Goal: Task Accomplishment & Management: Complete application form

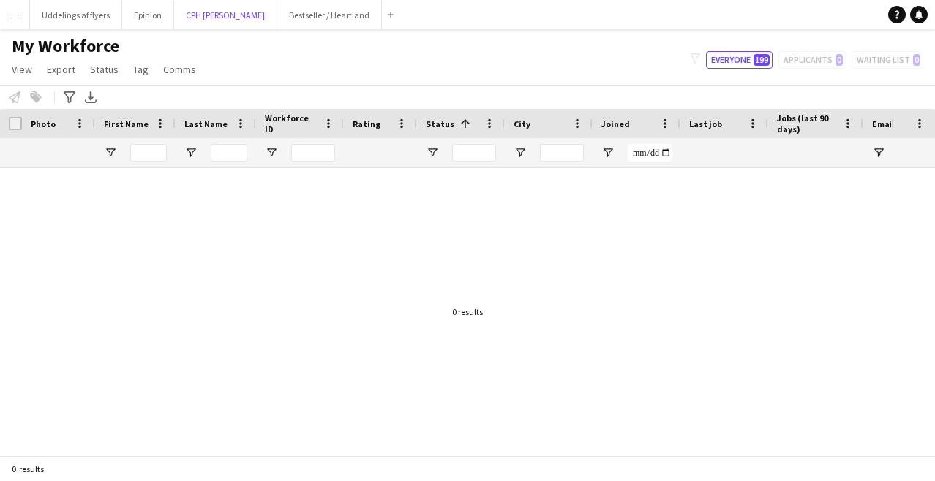
click at [196, 16] on button "CPH [PERSON_NAME] Close" at bounding box center [225, 15] width 103 height 29
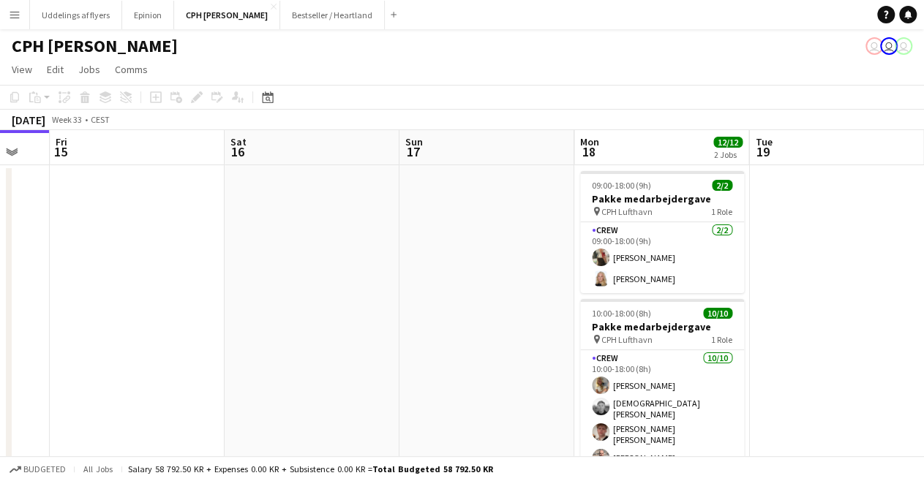
drag, startPoint x: 569, startPoint y: 165, endPoint x: 75, endPoint y: 239, distance: 499.9
click at [75, 239] on app-calendar-viewport "Mon 11 Tue 12 Wed 13 Thu 14 Fri 15 Sat 16 Sun 17 Mon 18 12/12 2 Jobs Tue 19 Wed…" at bounding box center [462, 344] width 924 height 429
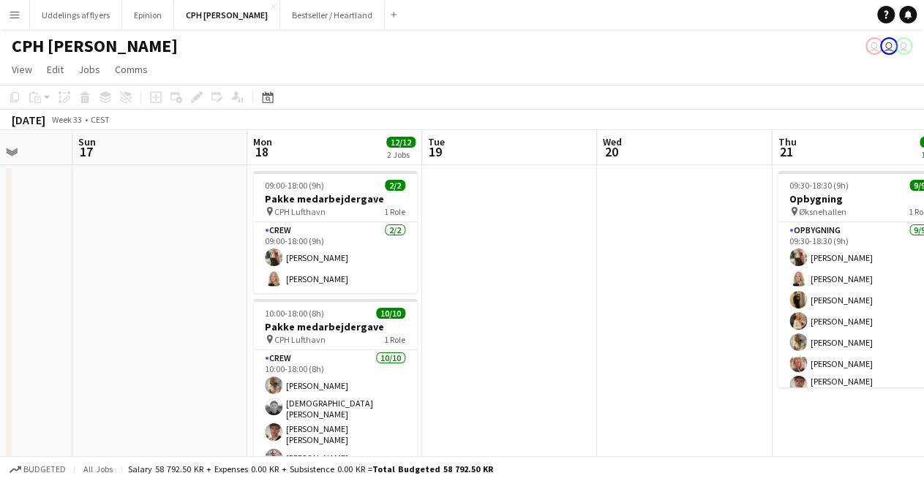
drag, startPoint x: 656, startPoint y: 232, endPoint x: 439, endPoint y: 223, distance: 216.7
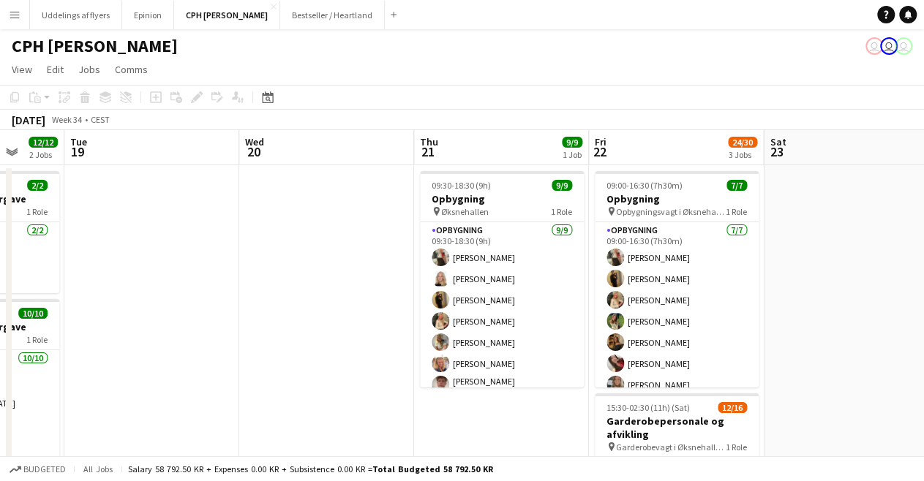
scroll to position [0, 453]
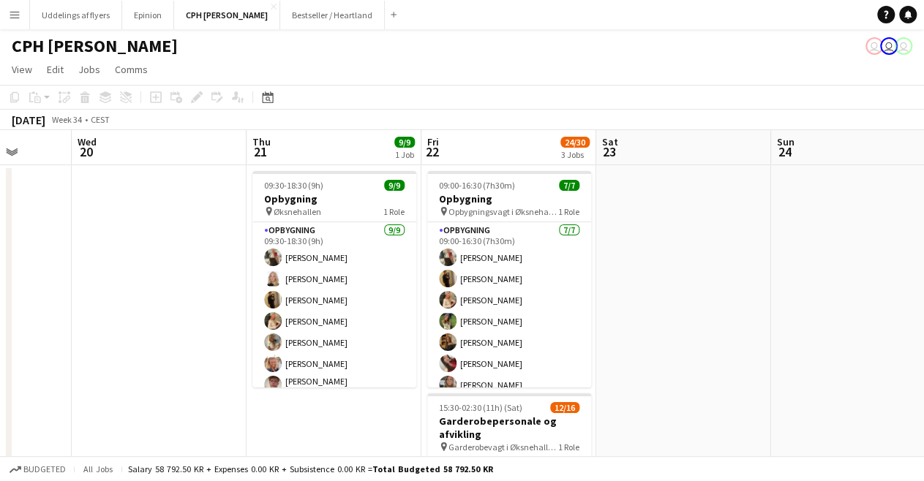
drag, startPoint x: 511, startPoint y: 368, endPoint x: 213, endPoint y: 380, distance: 298.0
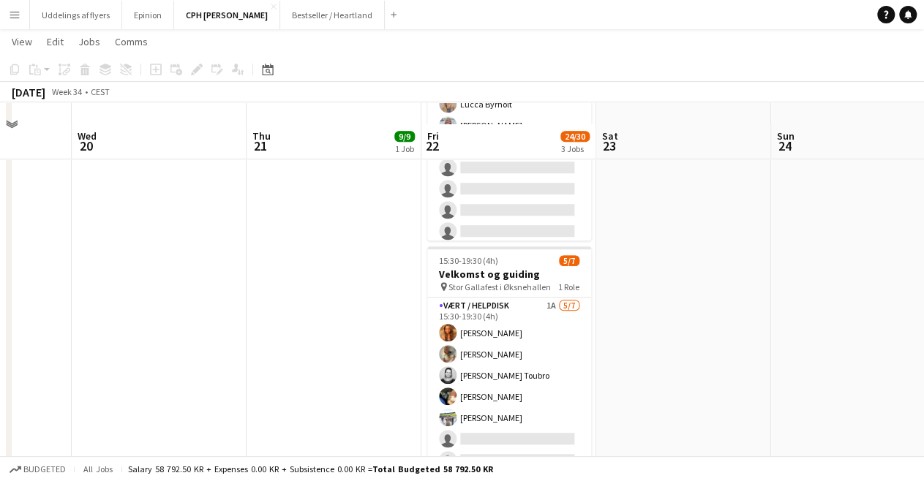
scroll to position [390, 0]
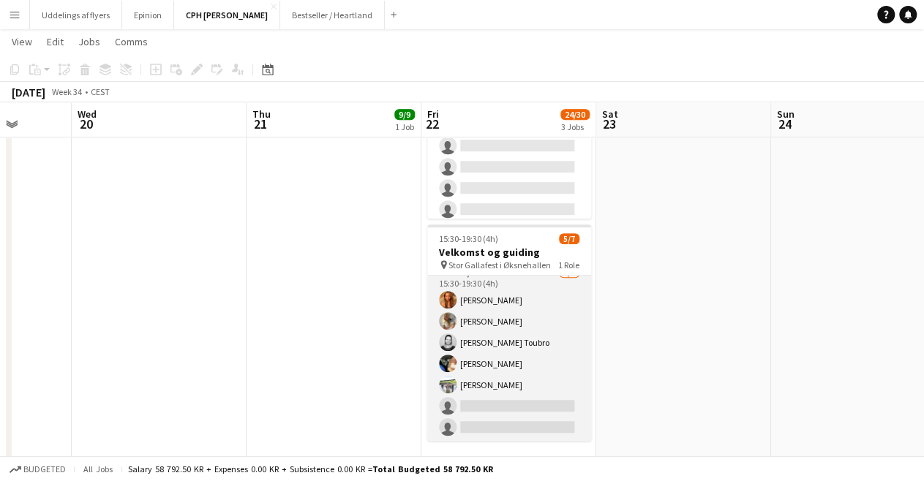
click at [525, 346] on app-card-role "Vært / Helpdisk 1A [DATE] 15:30-19:30 (4h) Vanilla Pryce Havana [PERSON_NAME] […" at bounding box center [509, 353] width 164 height 177
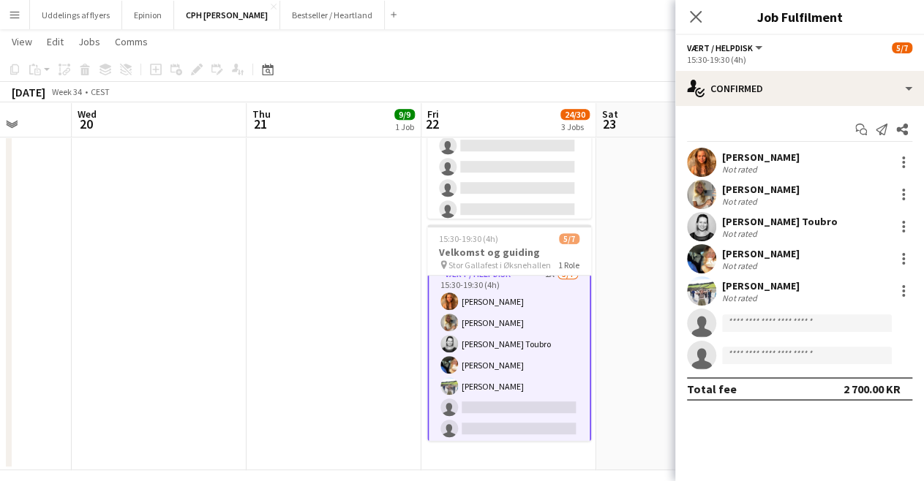
scroll to position [12, 0]
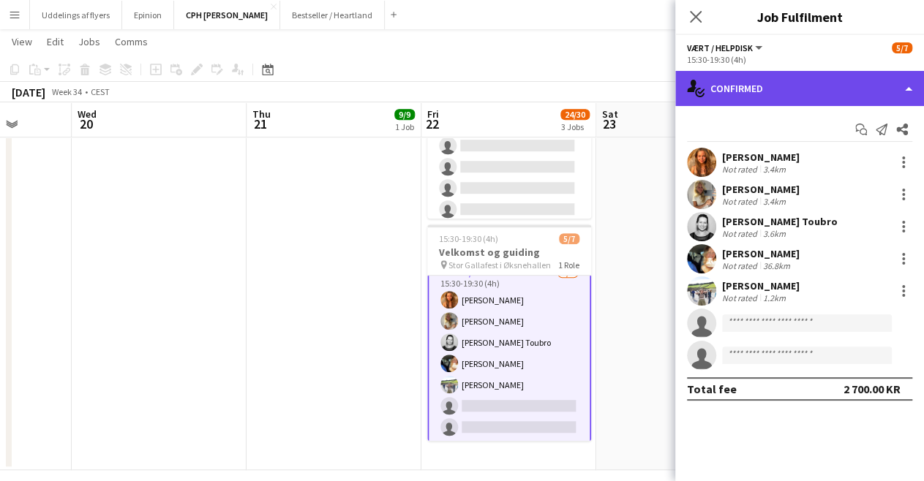
click at [776, 93] on div "single-neutral-actions-check-2 Confirmed" at bounding box center [799, 88] width 249 height 35
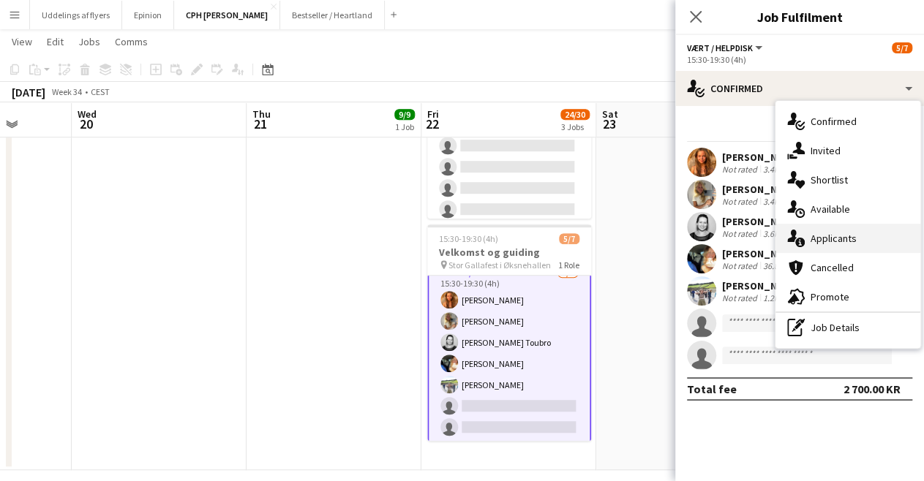
click at [819, 229] on div "single-neutral-actions-information Applicants" at bounding box center [847, 238] width 145 height 29
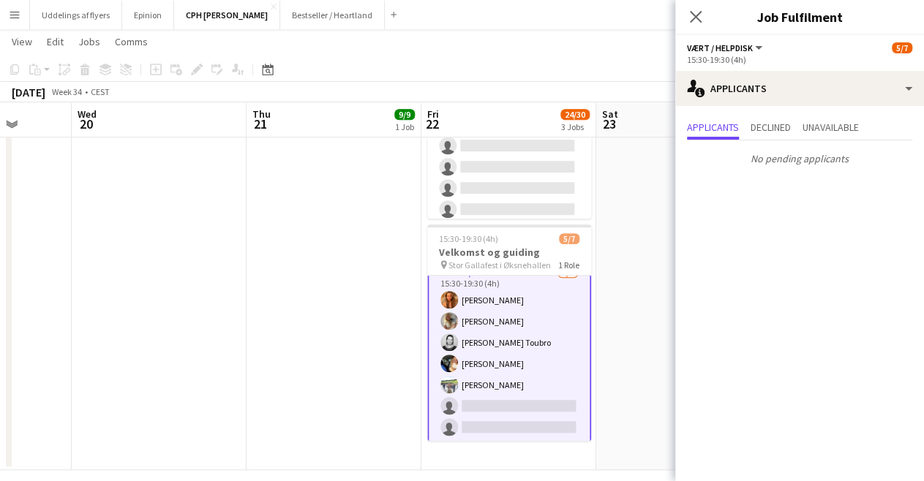
click at [635, 257] on app-date-cell at bounding box center [683, 122] width 175 height 696
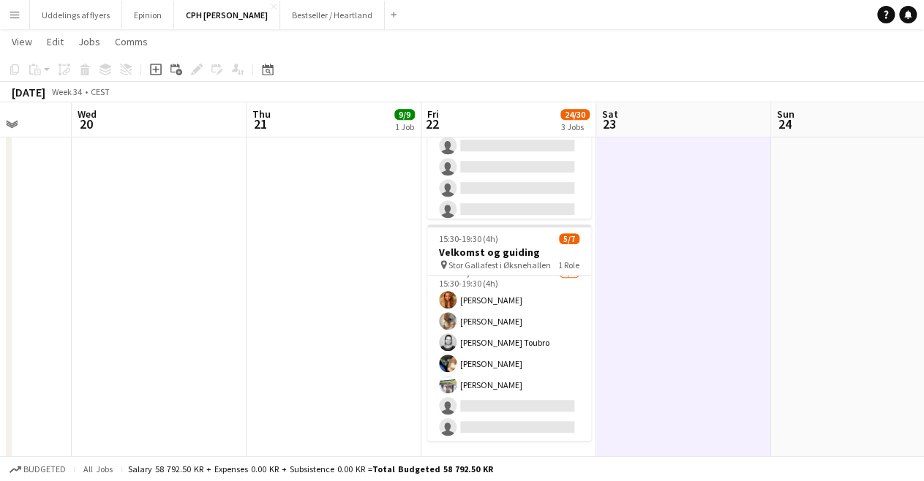
click at [4, 15] on button "Menu" at bounding box center [14, 14] width 29 height 29
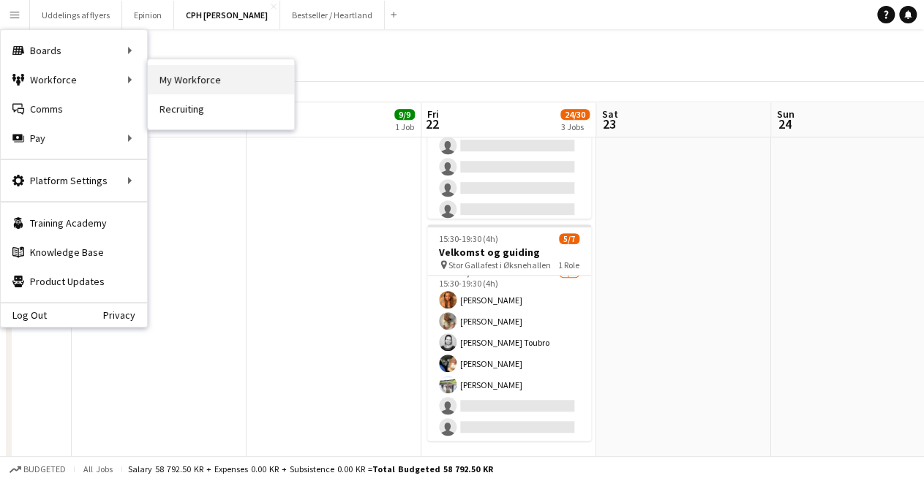
click at [186, 89] on link "My Workforce" at bounding box center [221, 79] width 146 height 29
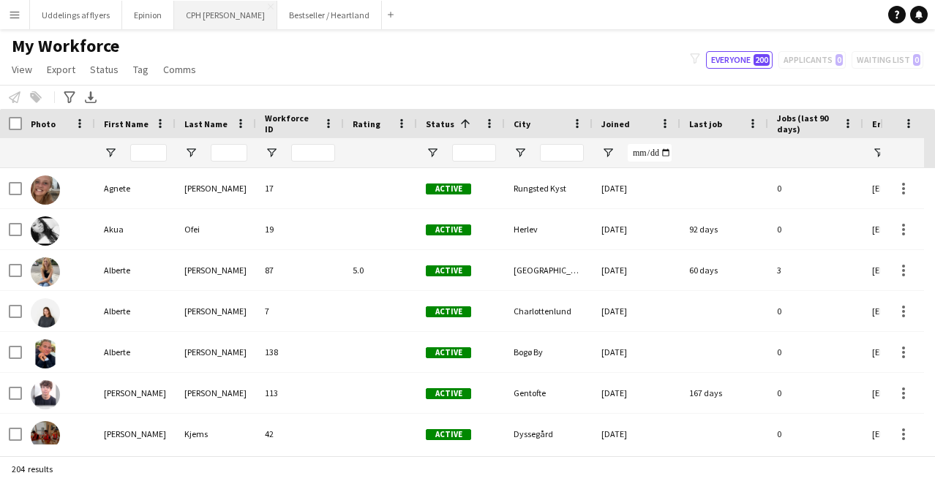
click at [193, 20] on button "CPH [PERSON_NAME] Close" at bounding box center [225, 15] width 103 height 29
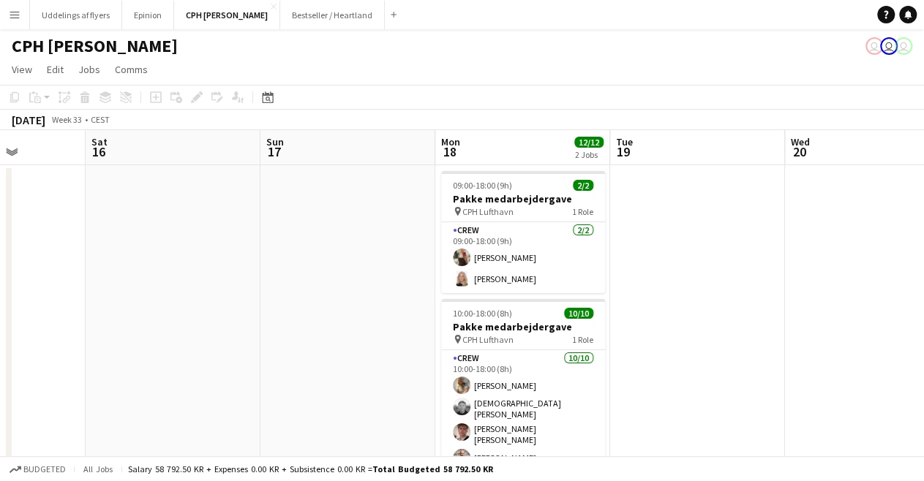
drag, startPoint x: 555, startPoint y: 334, endPoint x: -16, endPoint y: 323, distance: 570.7
click at [0, 323] on html "Menu Boards Boards Boards All jobs Status Workforce Workforce My Workforce Recr…" at bounding box center [462, 292] width 924 height 585
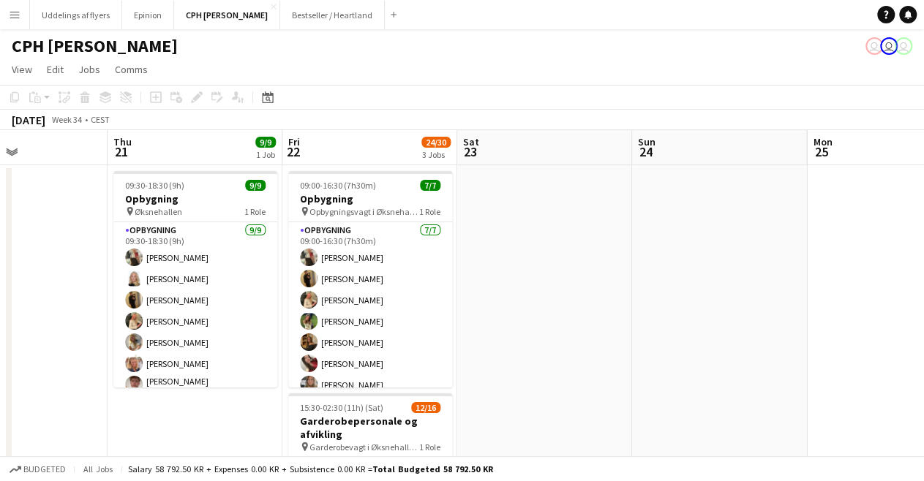
drag, startPoint x: 246, startPoint y: 299, endPoint x: 23, endPoint y: 321, distance: 224.2
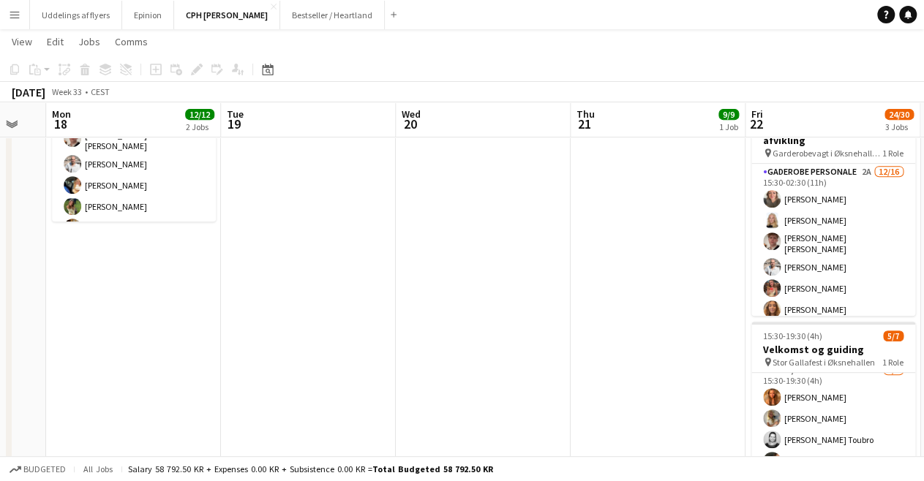
scroll to position [0, 347]
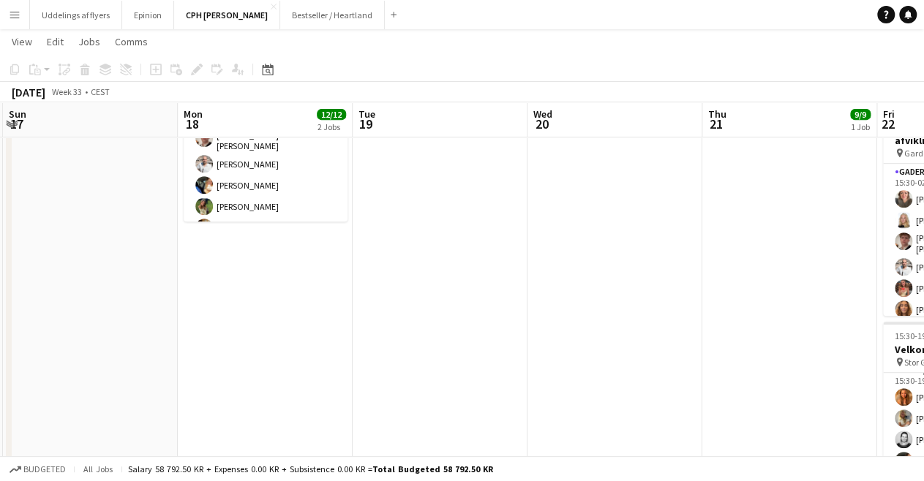
drag, startPoint x: 724, startPoint y: 200, endPoint x: 817, endPoint y: 195, distance: 93.0
click at [817, 195] on app-calendar-viewport "Fri 15 Sat 16 Sun 17 Mon 18 12/12 2 Jobs Tue 19 Wed 20 Thu 21 9/9 1 Job Fri 22 …" at bounding box center [462, 165] width 924 height 803
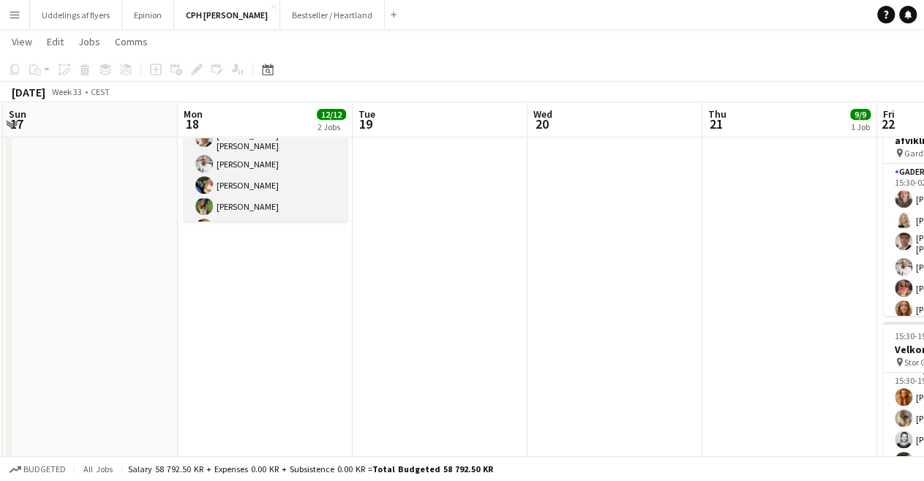
click at [249, 201] on app-card-role "Crew [DATE] 10:00-18:00 (8h) [PERSON_NAME] Stig [PERSON_NAME] [PERSON_NAME] [PE…" at bounding box center [266, 180] width 164 height 249
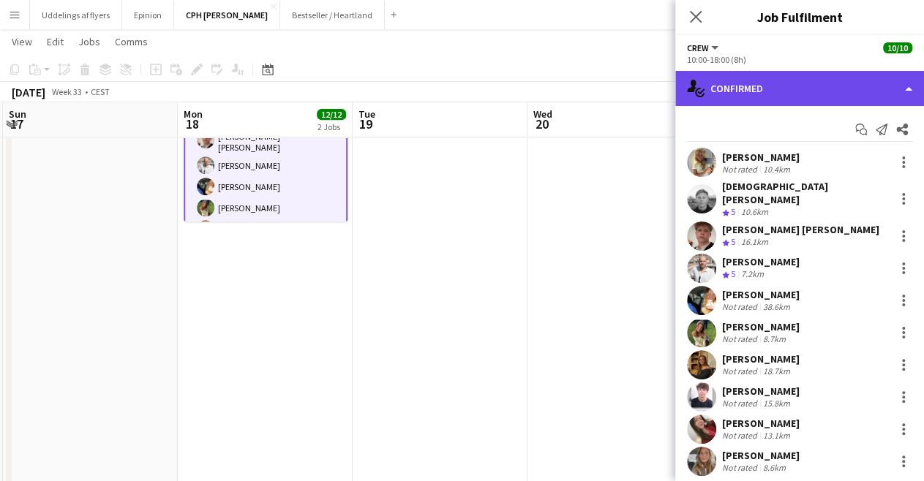
click at [788, 89] on div "single-neutral-actions-check-2 Confirmed" at bounding box center [799, 88] width 249 height 35
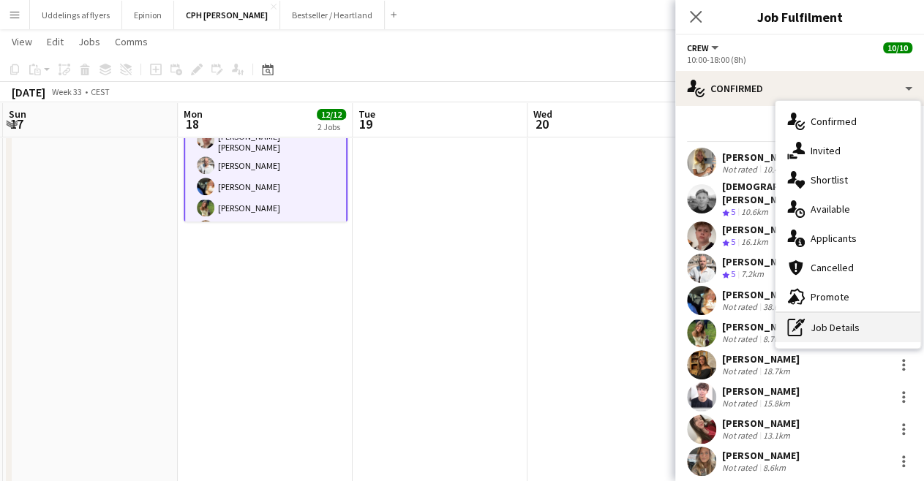
click at [828, 326] on div "pen-write Job Details" at bounding box center [847, 327] width 145 height 29
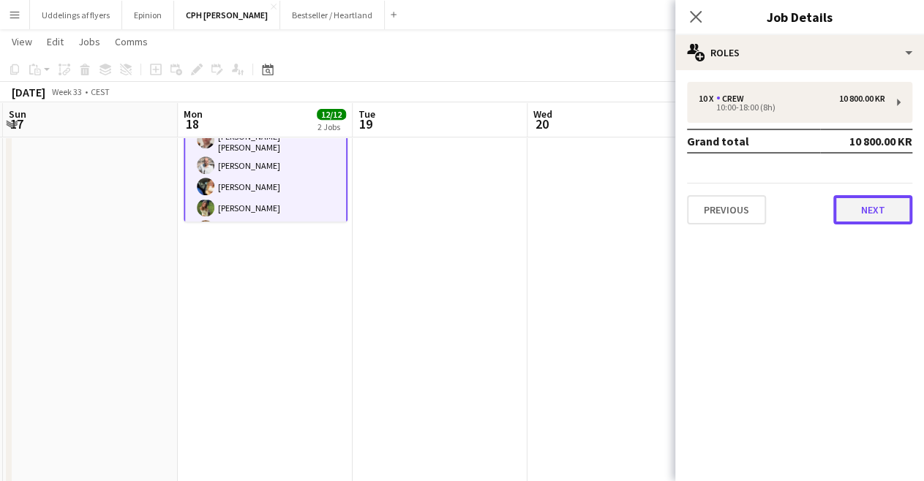
click at [855, 210] on button "Next" at bounding box center [872, 209] width 79 height 29
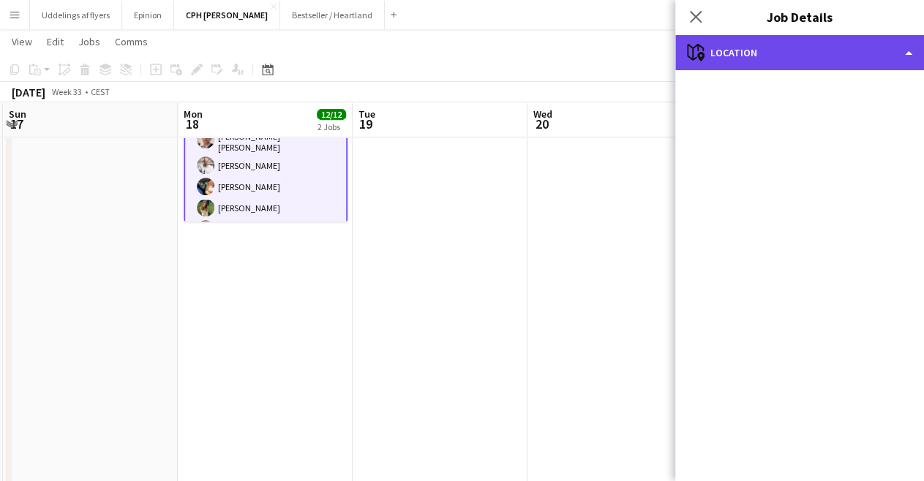
click at [834, 62] on div "maps-pin-1 Location" at bounding box center [799, 52] width 249 height 35
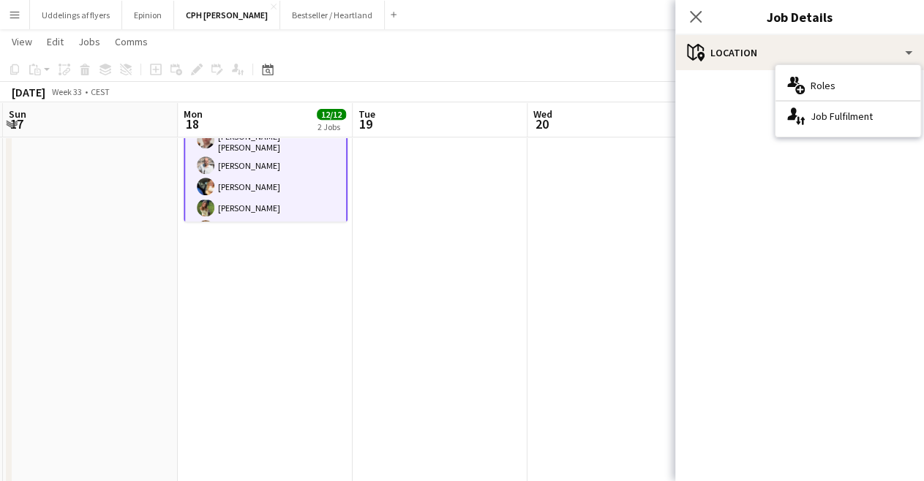
click at [675, 16] on app-navbar "Menu Boards Boards Boards All jobs Status Workforce Workforce My Workforce Recr…" at bounding box center [462, 14] width 924 height 29
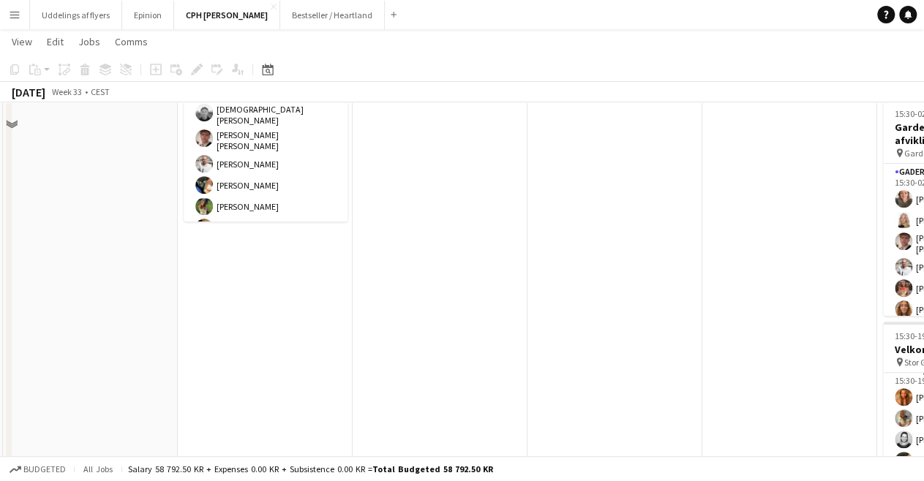
scroll to position [0, 0]
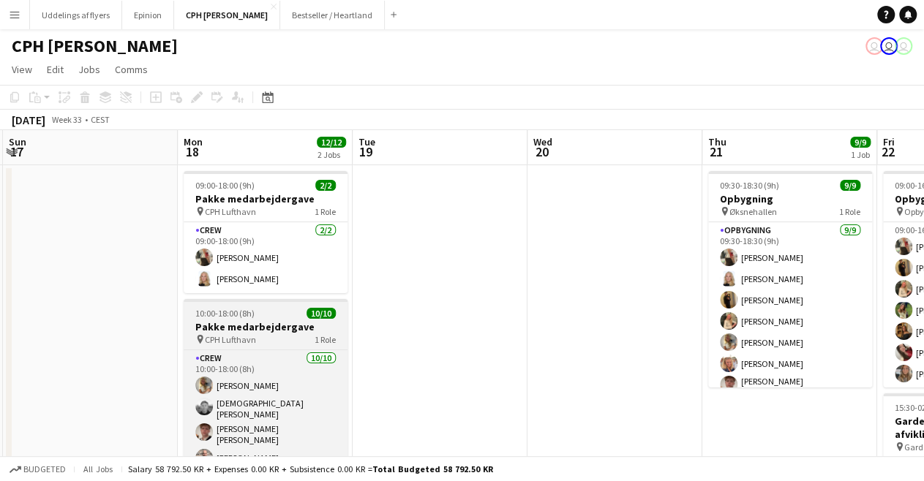
click at [274, 311] on div "10:00-18:00 (8h) 10/10" at bounding box center [266, 313] width 164 height 11
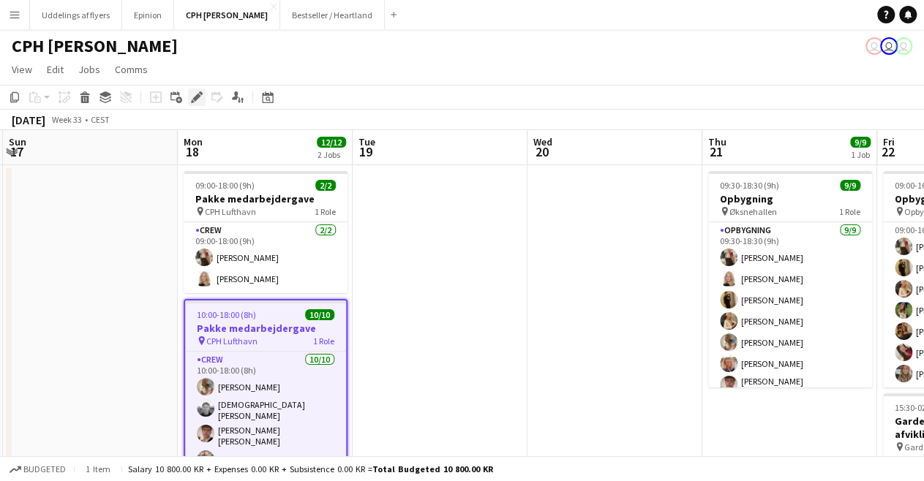
click at [192, 99] on icon "Edit" at bounding box center [197, 97] width 12 height 12
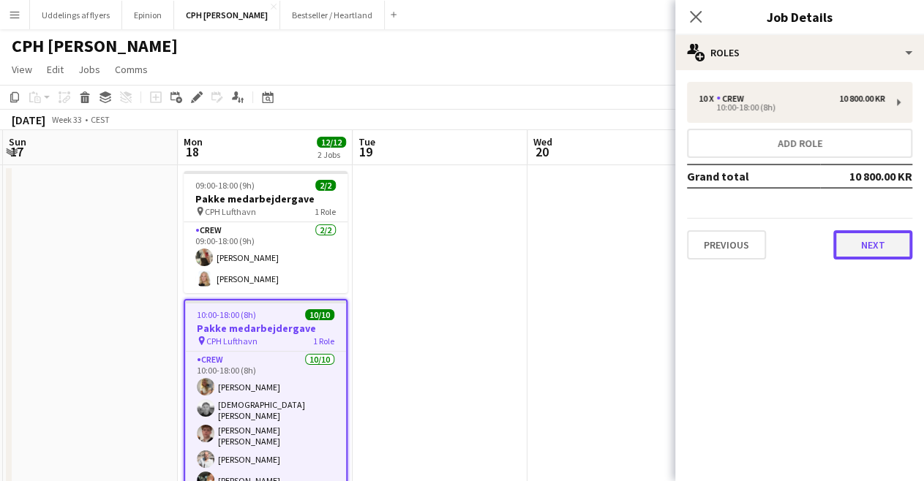
click at [874, 249] on button "Next" at bounding box center [872, 244] width 79 height 29
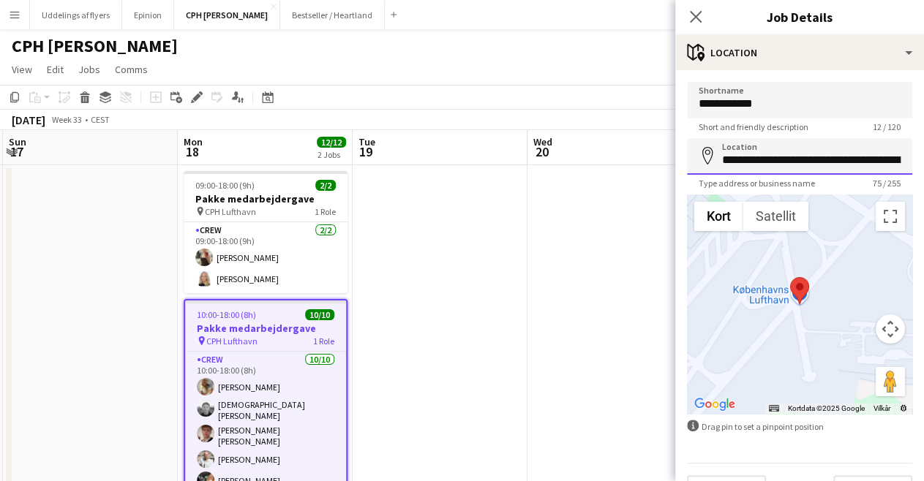
click at [787, 161] on input "**********" at bounding box center [799, 156] width 225 height 37
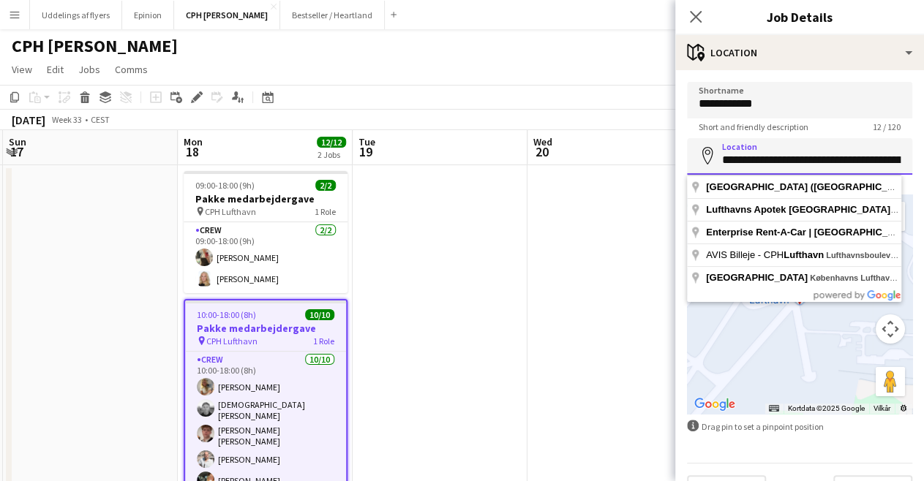
click at [787, 161] on input "**********" at bounding box center [799, 156] width 225 height 37
paste input
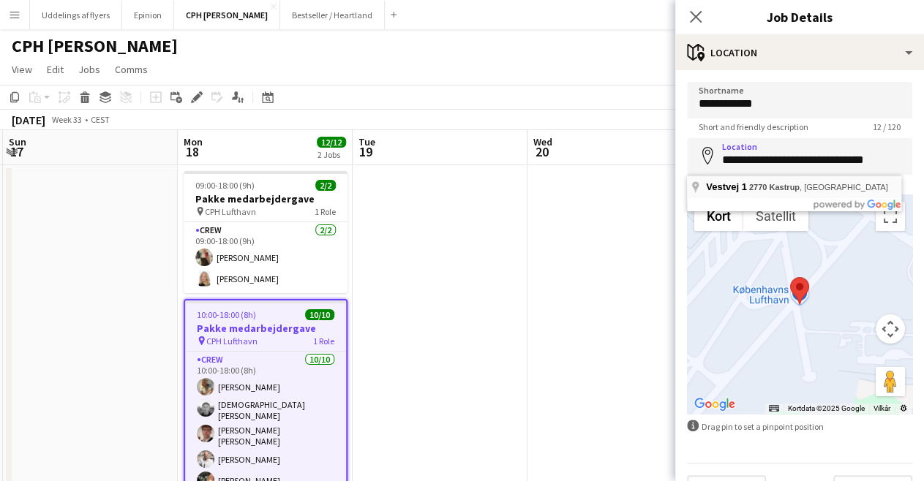
type input "**********"
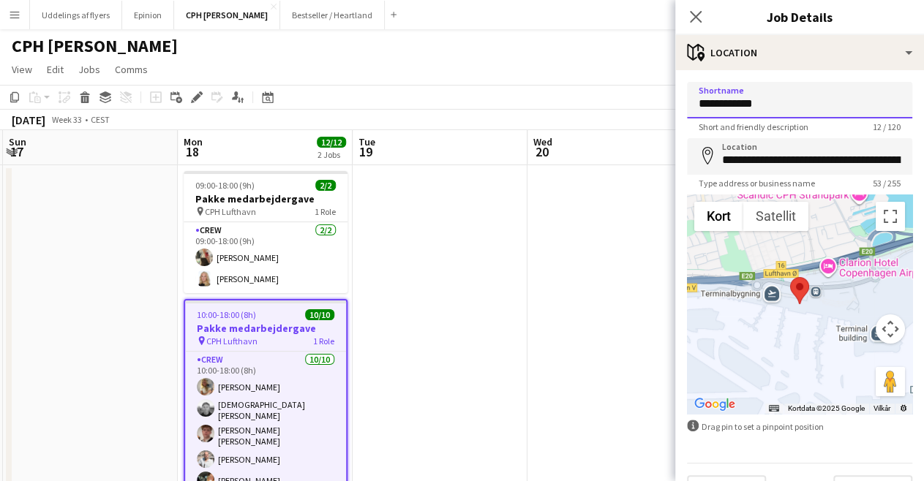
click at [767, 108] on input "**********" at bounding box center [799, 100] width 225 height 37
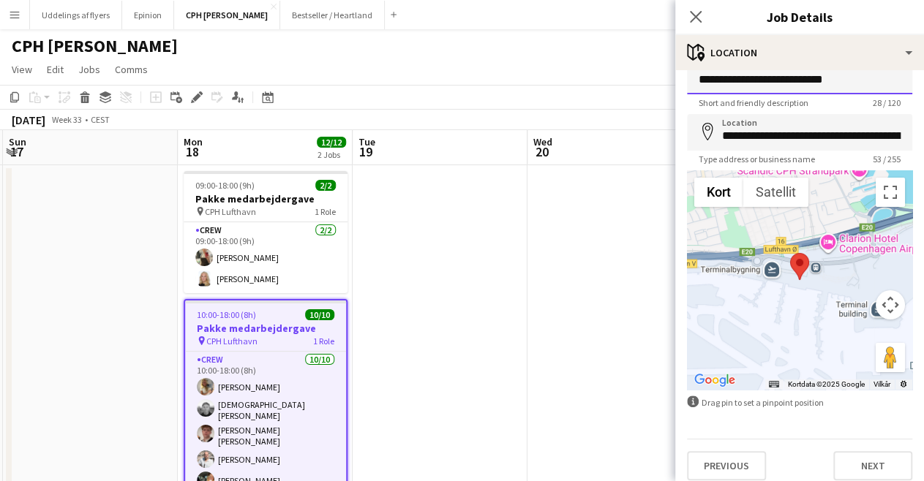
scroll to position [35, 0]
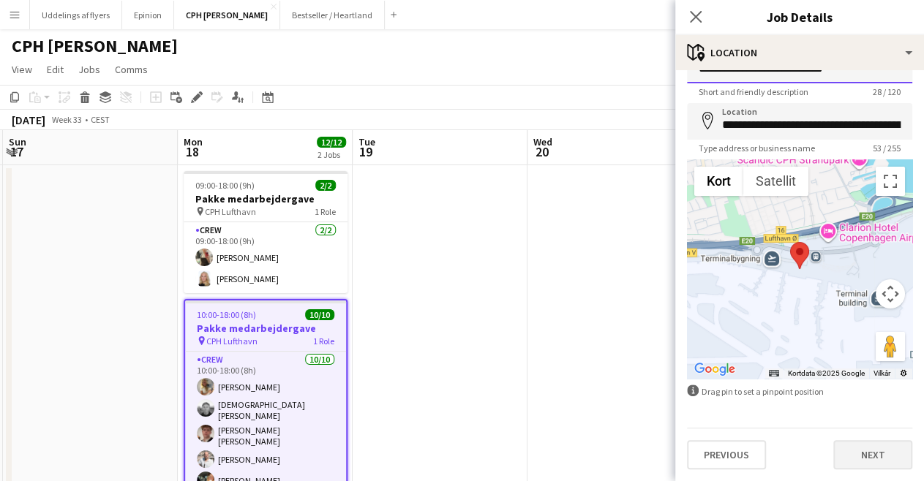
type input "**********"
click at [853, 441] on button "Next" at bounding box center [872, 454] width 79 height 29
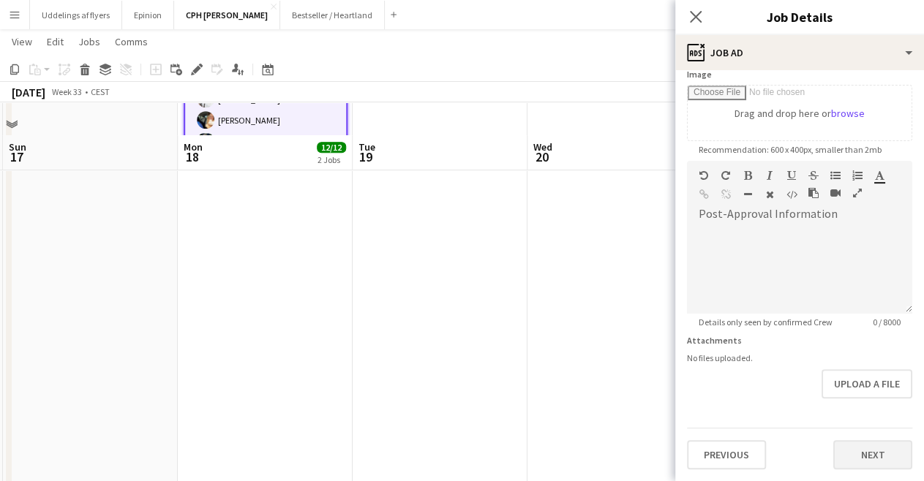
scroll to position [404, 0]
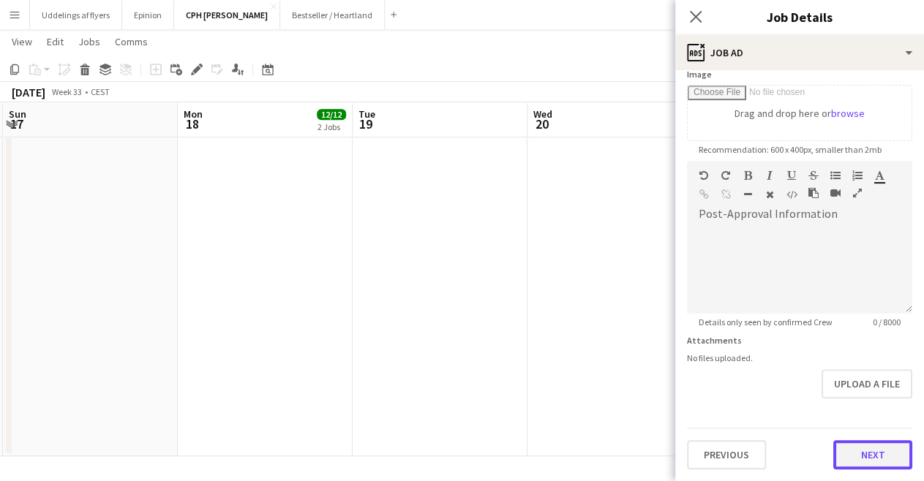
click at [839, 410] on form "**********" at bounding box center [799, 155] width 249 height 630
click at [852, 437] on div "Previous Next" at bounding box center [799, 450] width 225 height 42
click at [858, 462] on button "Next" at bounding box center [872, 455] width 79 height 29
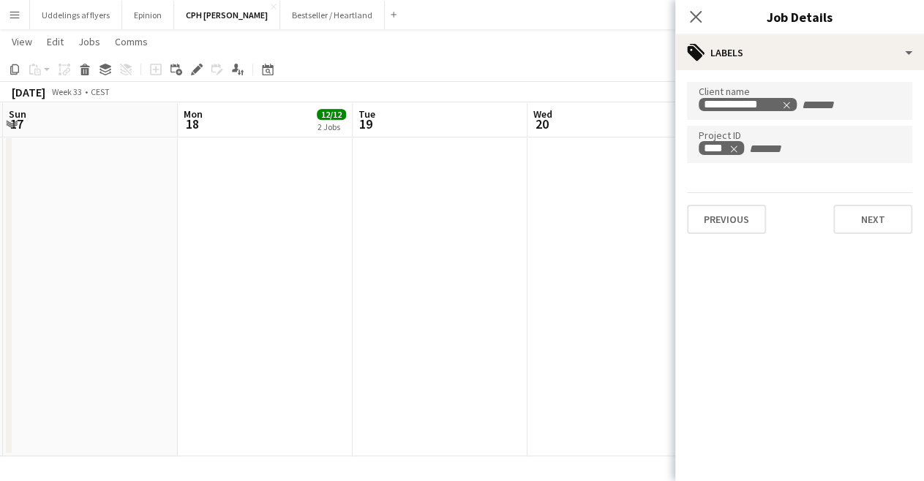
scroll to position [0, 0]
click at [885, 226] on button "Next" at bounding box center [872, 219] width 79 height 29
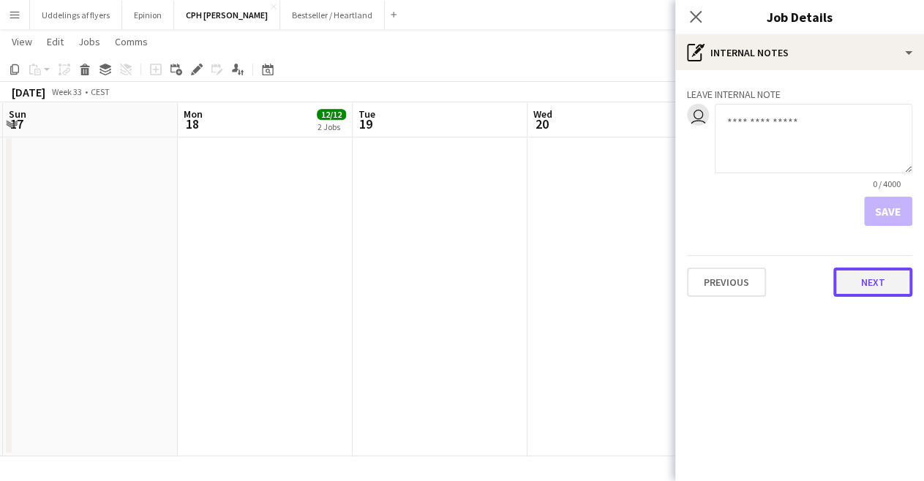
click at [881, 274] on button "Next" at bounding box center [872, 282] width 79 height 29
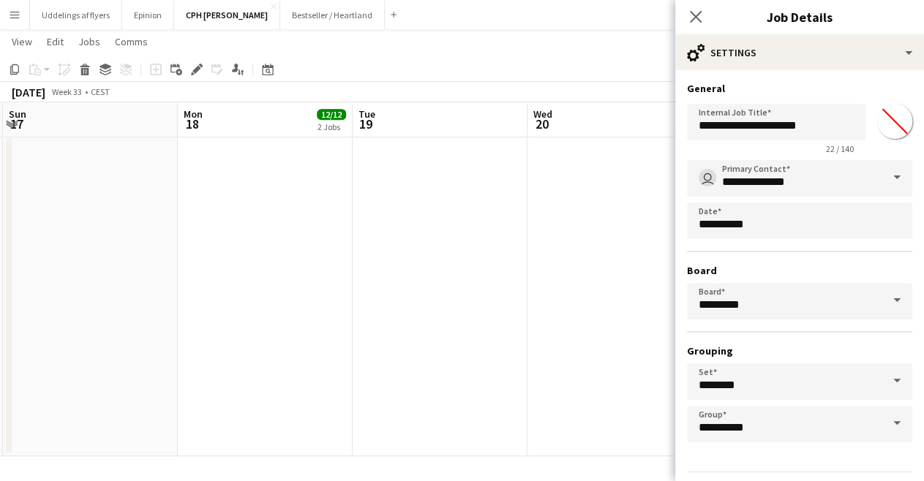
scroll to position [44, 0]
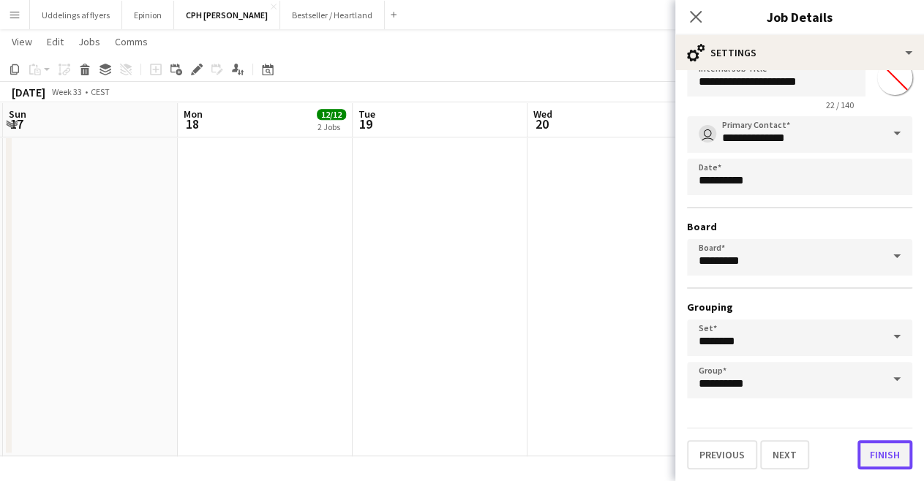
click at [868, 456] on button "Finish" at bounding box center [884, 454] width 55 height 29
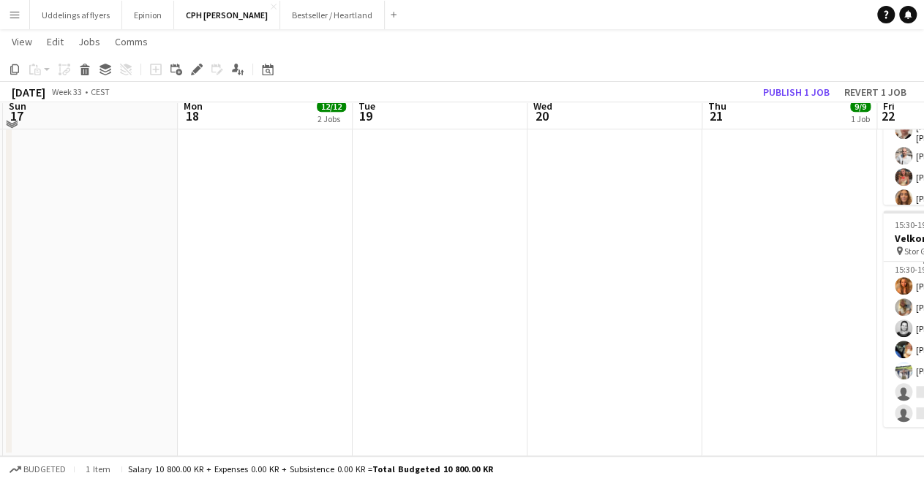
scroll to position [13, 0]
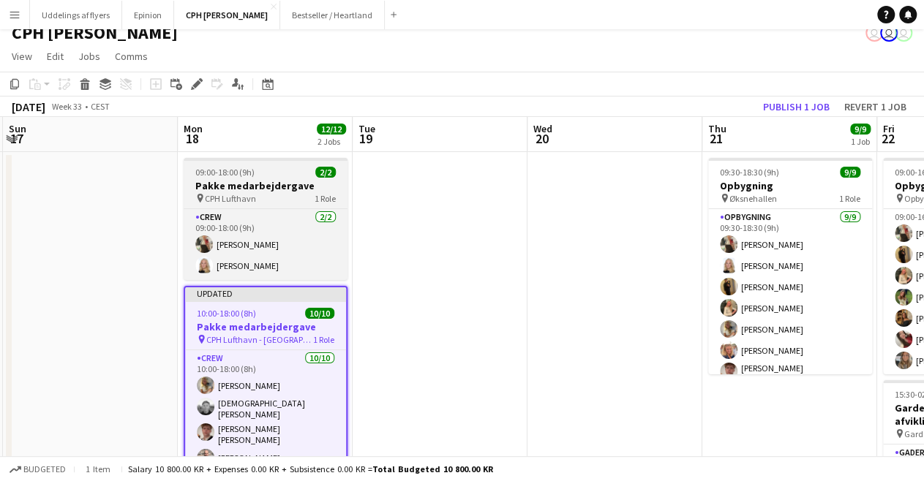
click at [291, 186] on h3 "Pakke medarbejdergave" at bounding box center [266, 185] width 164 height 13
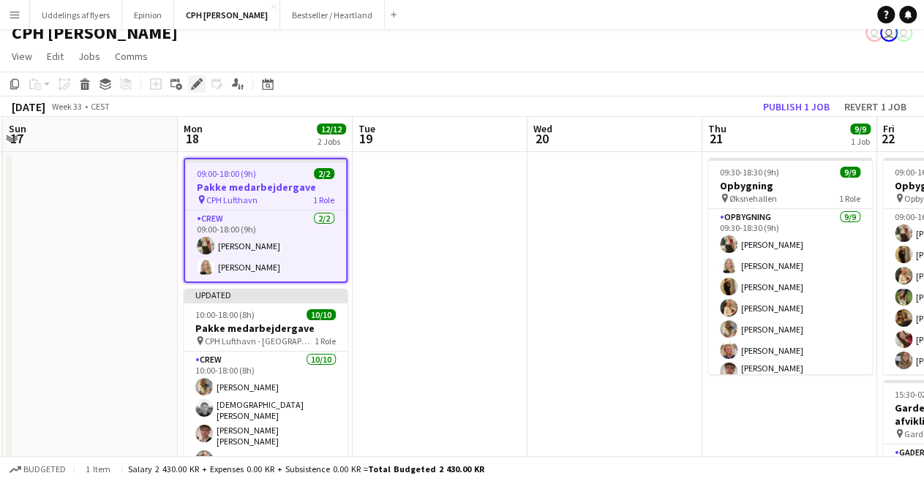
click at [198, 84] on icon at bounding box center [196, 84] width 8 height 8
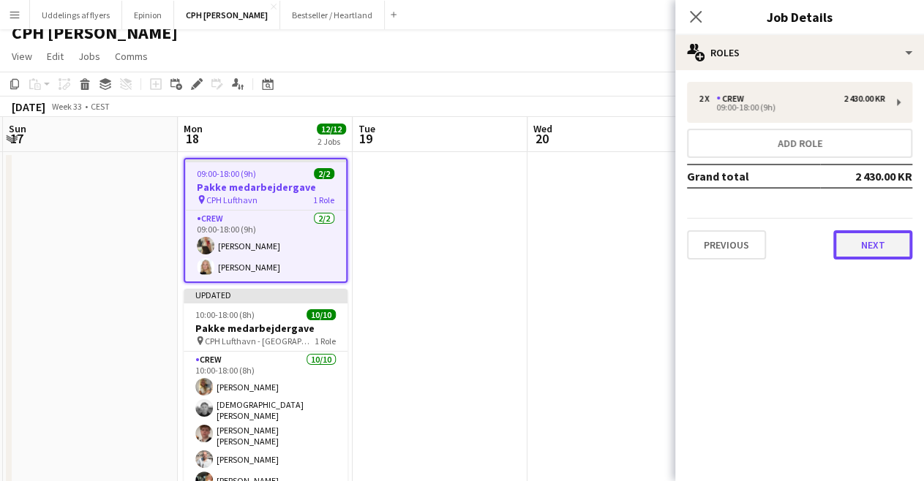
click at [879, 254] on button "Next" at bounding box center [872, 244] width 79 height 29
click at [879, 481] on mat-expansion-panel "map-marker Location" at bounding box center [799, 481] width 249 height 0
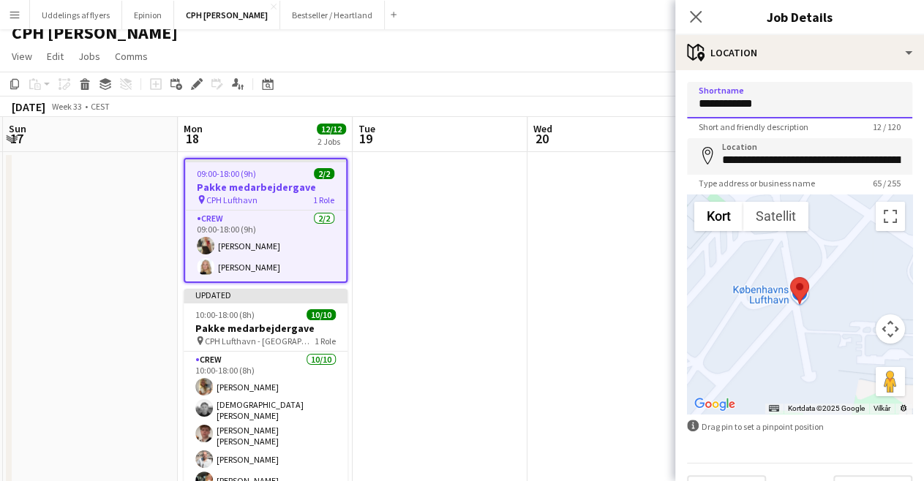
click at [777, 110] on input "**********" at bounding box center [799, 100] width 225 height 37
type input "**********"
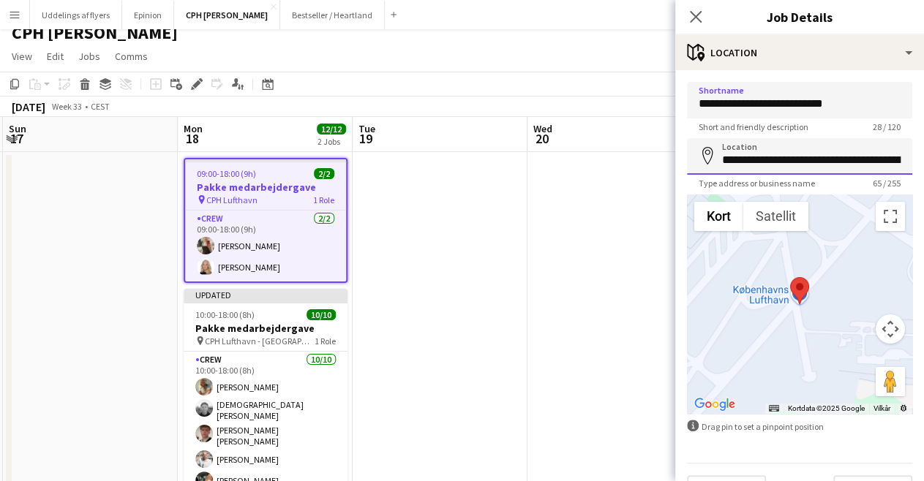
click at [806, 168] on input "**********" at bounding box center [799, 156] width 225 height 37
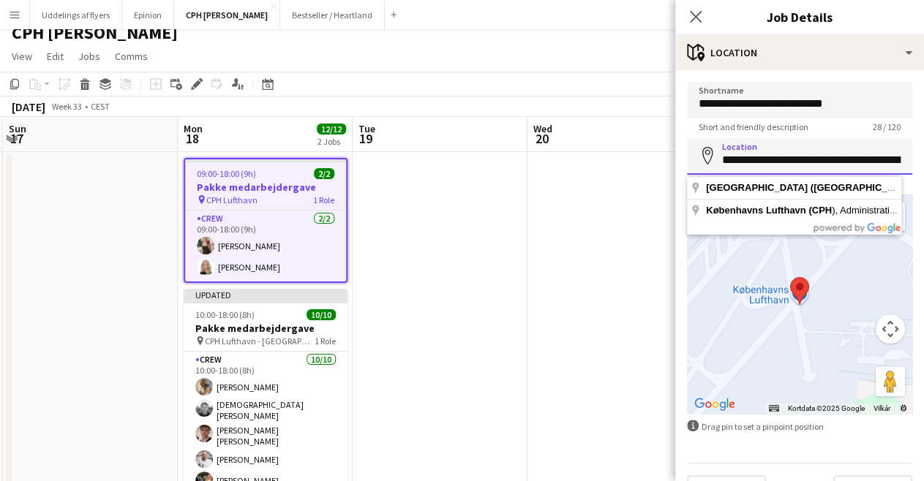
click at [806, 168] on input "**********" at bounding box center [799, 156] width 225 height 37
paste input
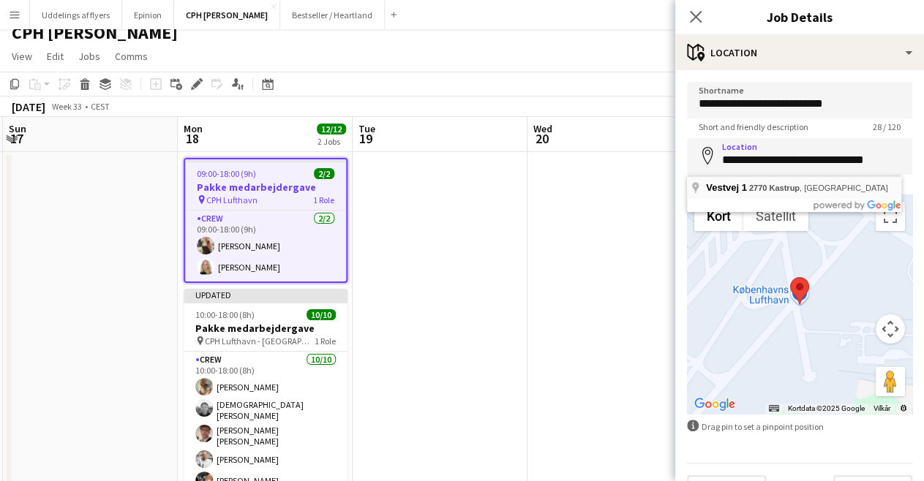
type input "**********"
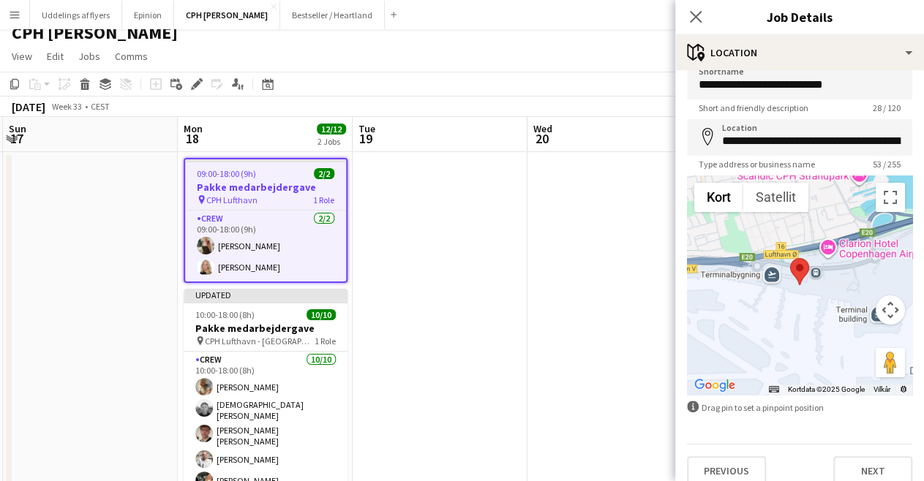
scroll to position [35, 0]
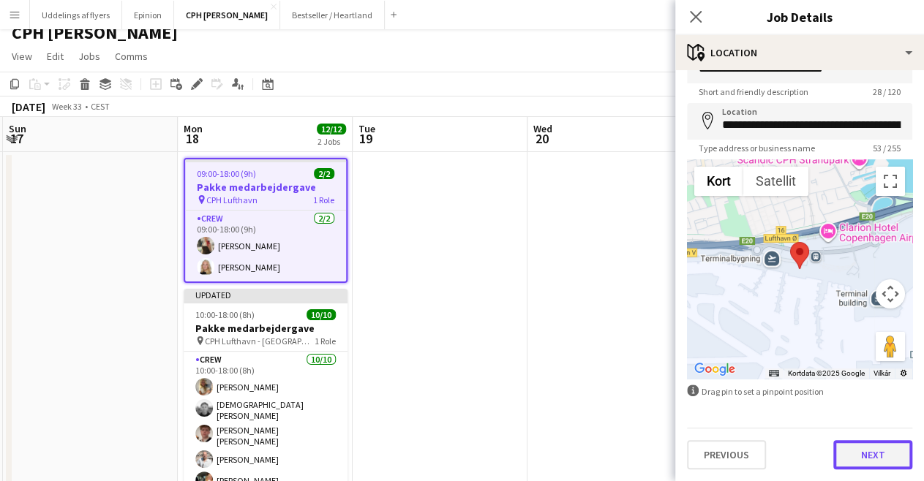
click at [869, 461] on button "Next" at bounding box center [872, 454] width 79 height 29
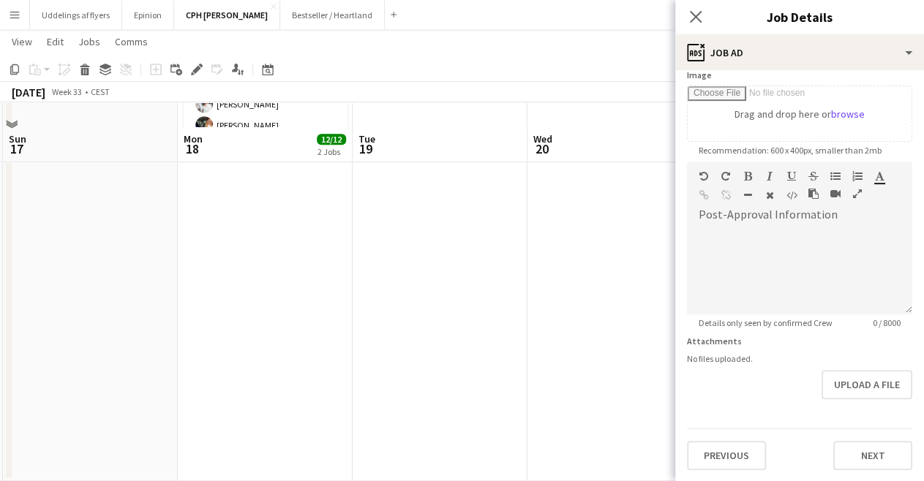
scroll to position [404, 0]
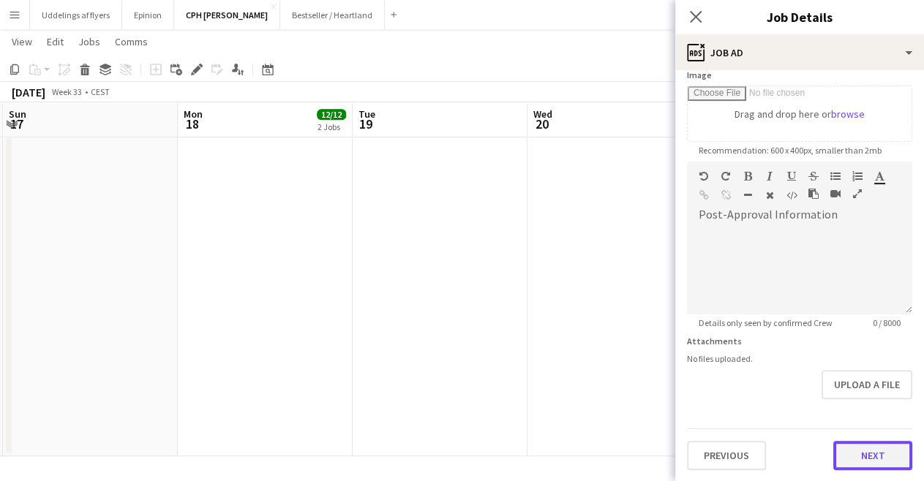
click at [856, 453] on button "Next" at bounding box center [872, 455] width 79 height 29
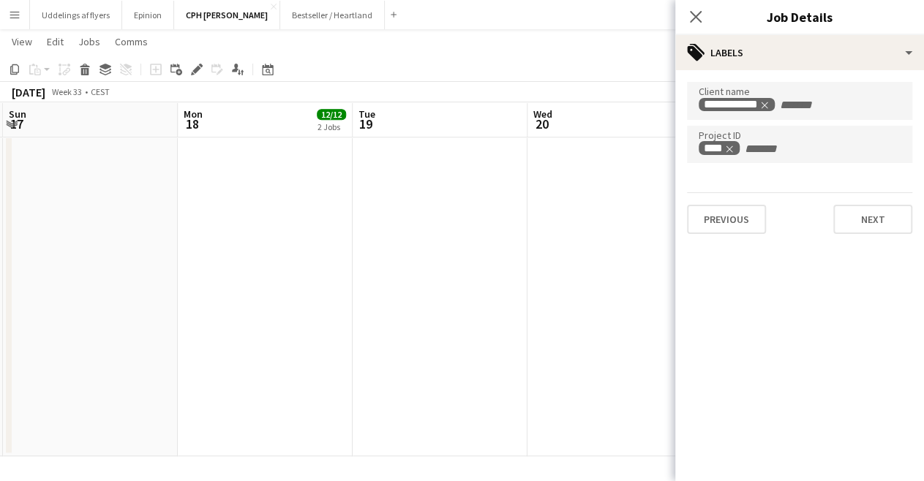
scroll to position [0, 0]
click at [878, 212] on button "Next" at bounding box center [872, 219] width 79 height 29
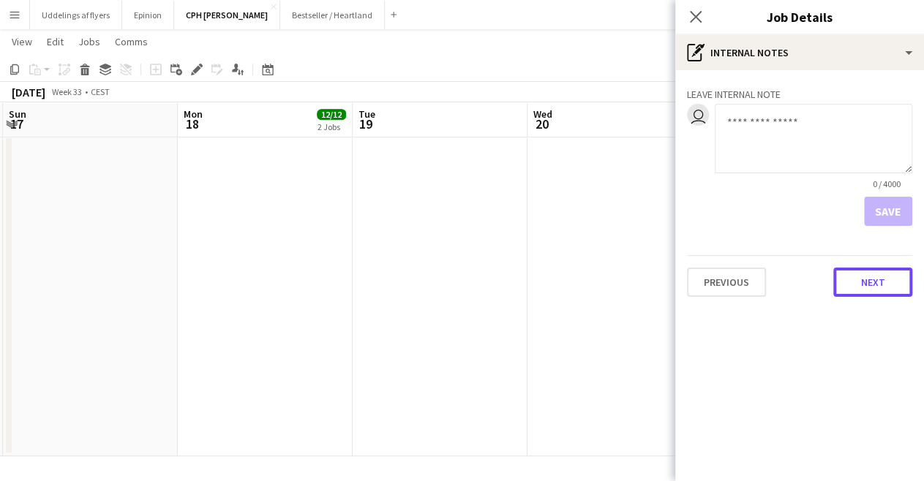
click at [874, 293] on button "Next" at bounding box center [872, 282] width 79 height 29
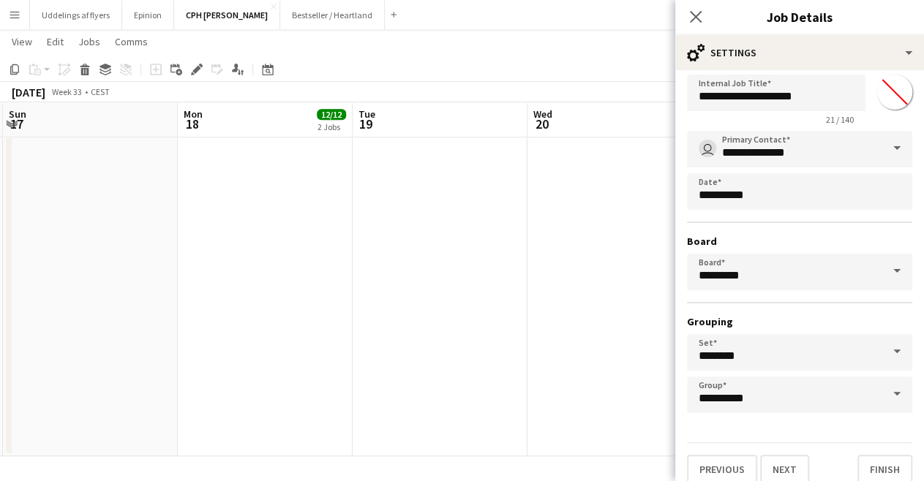
scroll to position [44, 0]
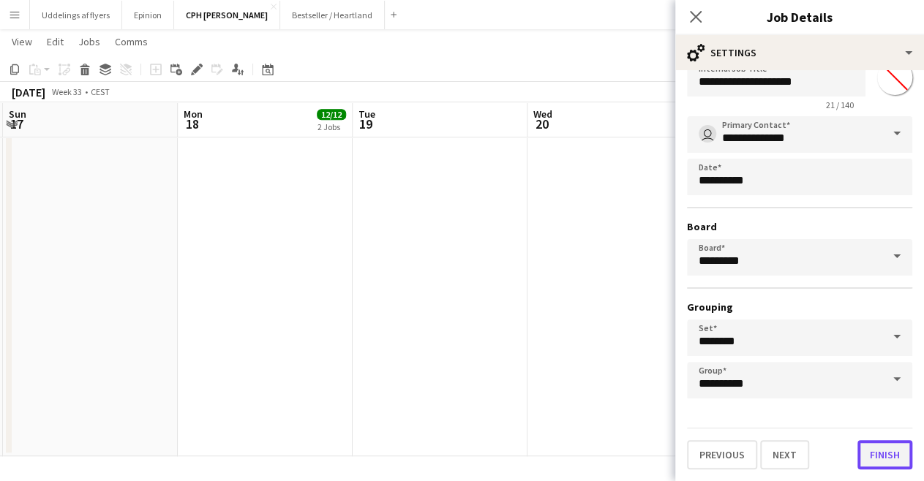
click at [874, 454] on button "Finish" at bounding box center [884, 454] width 55 height 29
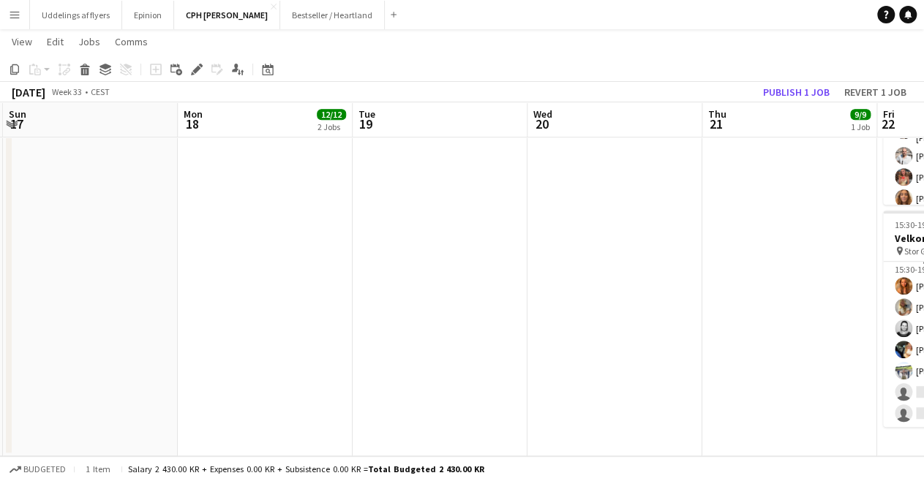
click at [629, 293] on app-date-cell at bounding box center [614, 108] width 175 height 696
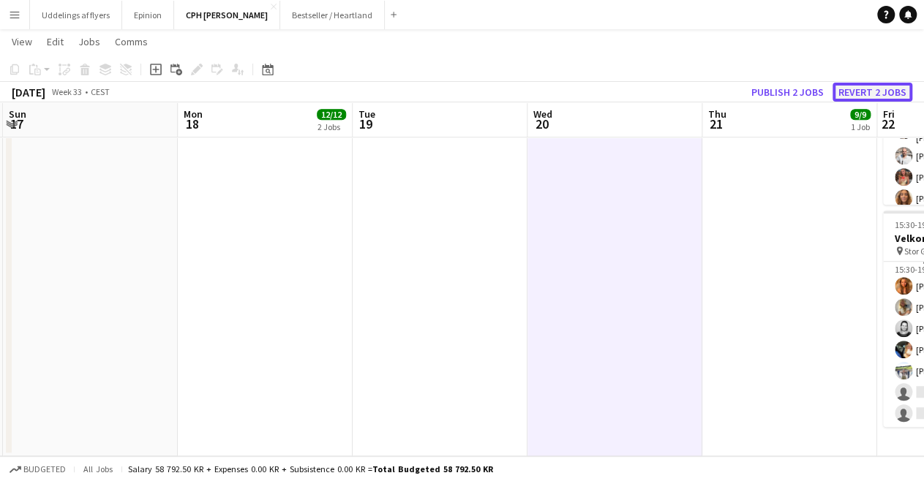
click at [833, 91] on button "Revert 2 jobs" at bounding box center [873, 92] width 80 height 19
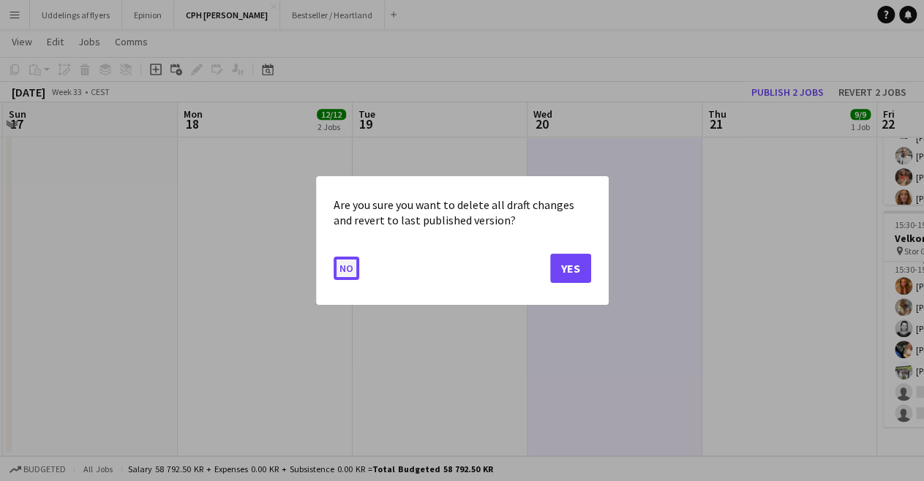
click at [338, 264] on button "No" at bounding box center [347, 268] width 26 height 23
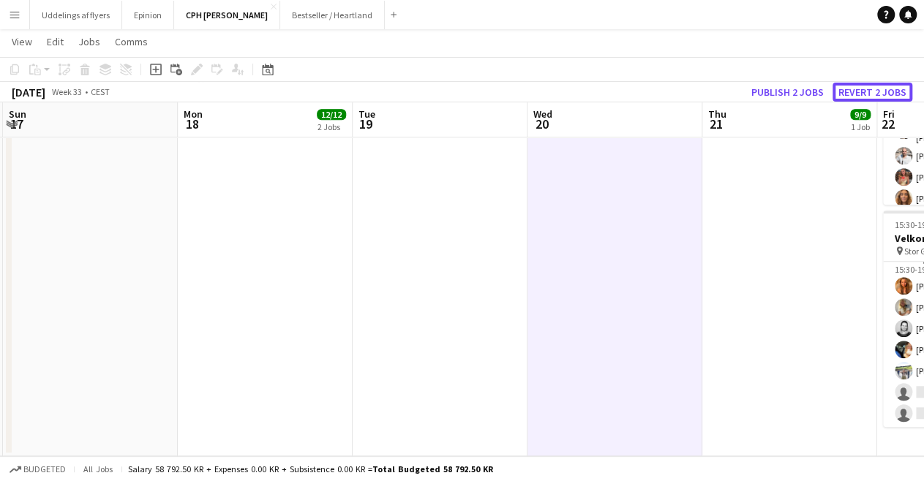
scroll to position [404, 0]
click at [781, 91] on button "Publish 2 jobs" at bounding box center [788, 92] width 84 height 19
